Goal: Information Seeking & Learning: Find specific fact

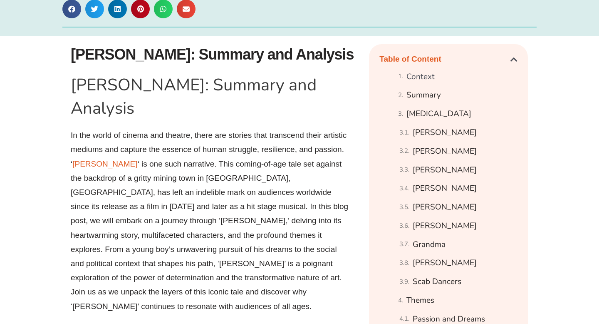
scroll to position [420, 0]
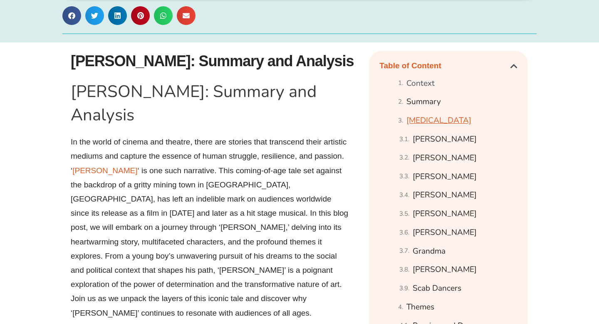
click at [427, 122] on link "[MEDICAL_DATA]" at bounding box center [439, 120] width 65 height 15
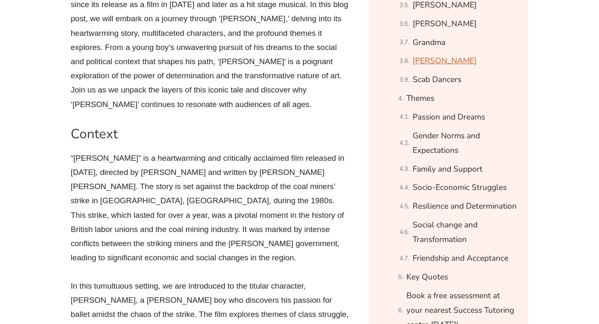
scroll to position [634, 0]
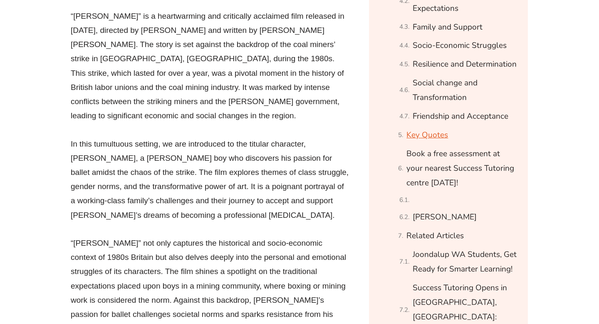
click at [434, 139] on link "Key Quotes" at bounding box center [428, 135] width 42 height 15
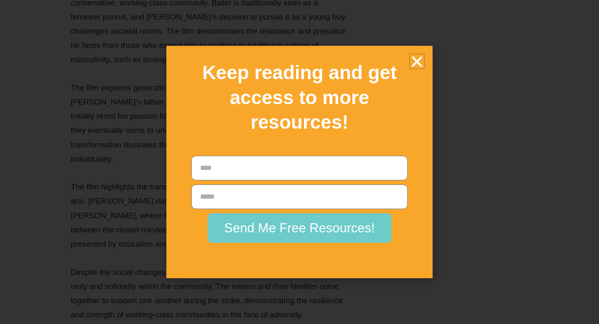
scroll to position [13254, 0]
click at [415, 59] on icon "Close" at bounding box center [417, 61] width 15 height 15
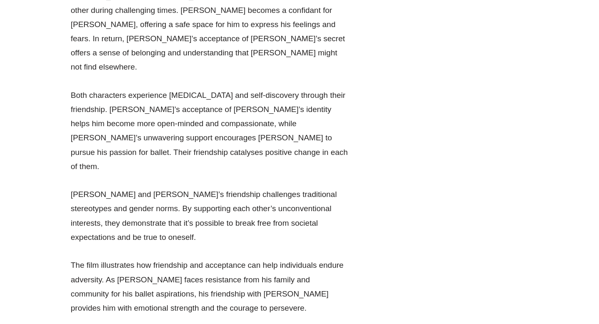
scroll to position [13575, 0]
drag, startPoint x: 323, startPoint y: 40, endPoint x: 125, endPoint y: 35, distance: 197.8
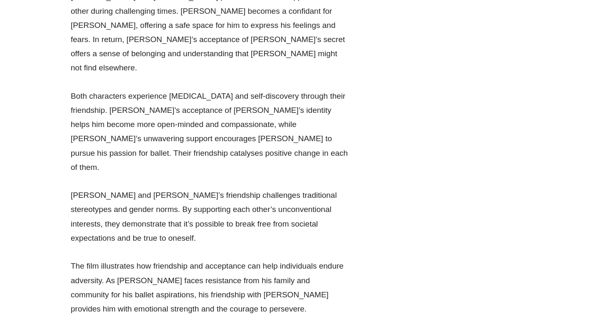
drag, startPoint x: 329, startPoint y: 37, endPoint x: 236, endPoint y: 37, distance: 93.3
drag, startPoint x: 121, startPoint y: 38, endPoint x: 326, endPoint y: 37, distance: 204.4
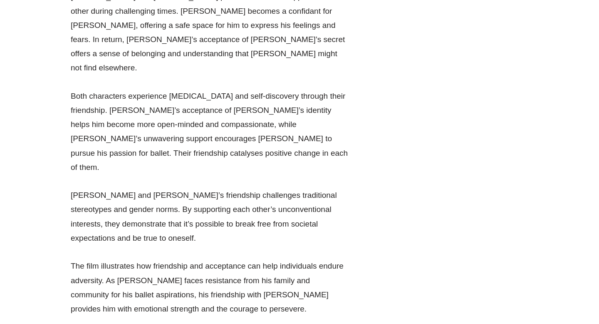
copy li "“Lads do football or boxing or wrestling. Not friggin’ ballet.”"
drag, startPoint x: 341, startPoint y: 138, endPoint x: 123, endPoint y: 125, distance: 218.1
copy li "“What does it feel like when you’re dancing? It’s like when you’ve got the musi…"
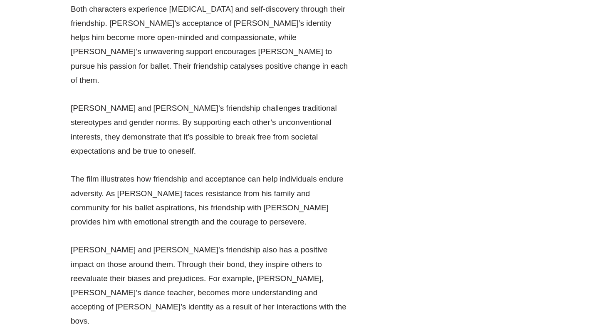
scroll to position [13671, 0]
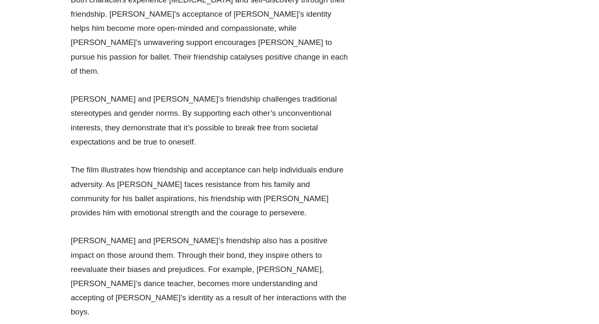
drag, startPoint x: 303, startPoint y: 126, endPoint x: 231, endPoint y: 127, distance: 71.6
drag, startPoint x: 122, startPoint y: 127, endPoint x: 300, endPoint y: 129, distance: 177.8
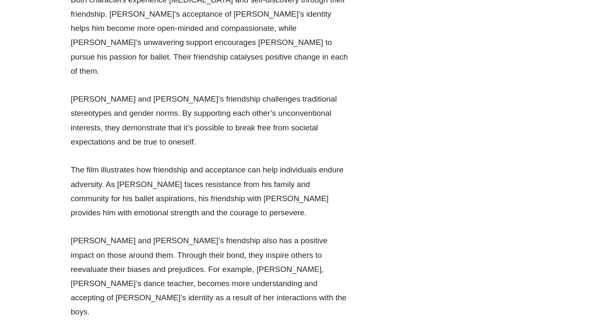
copy li "“No one gives a damn about coal miners, do they?”"
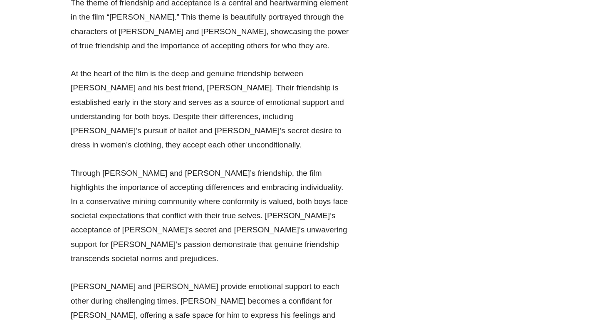
scroll to position [13278, 0]
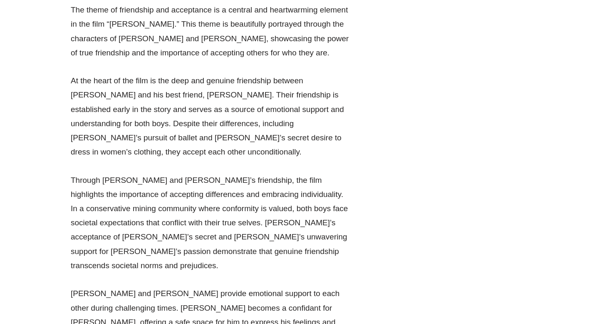
drag, startPoint x: 234, startPoint y: 151, endPoint x: 216, endPoint y: 164, distance: 22.3
copy li "No son of mine is going to be a [MEDICAL_DATA].”"
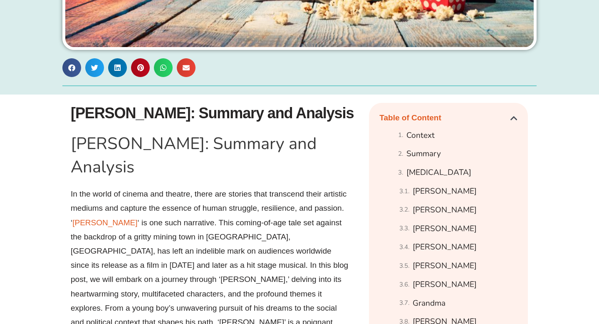
scroll to position [368, 0]
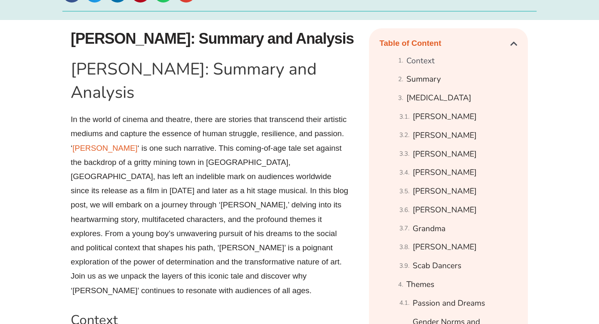
scroll to position [420, 0]
